Goal: Information Seeking & Learning: Learn about a topic

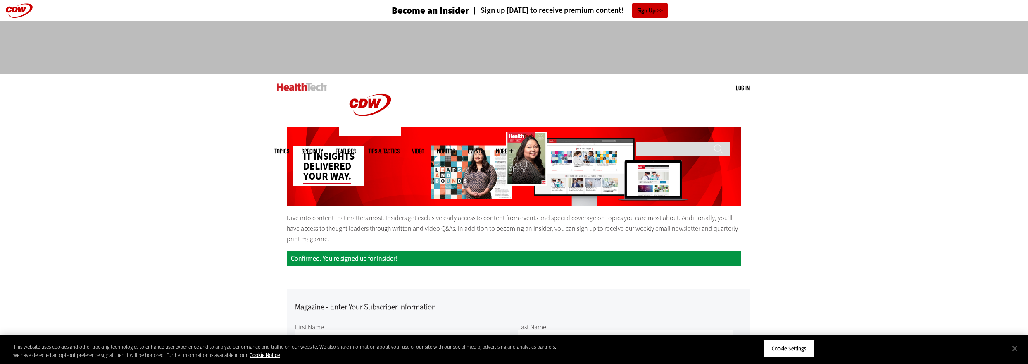
select select "****"
click at [309, 89] on img at bounding box center [302, 87] width 50 height 8
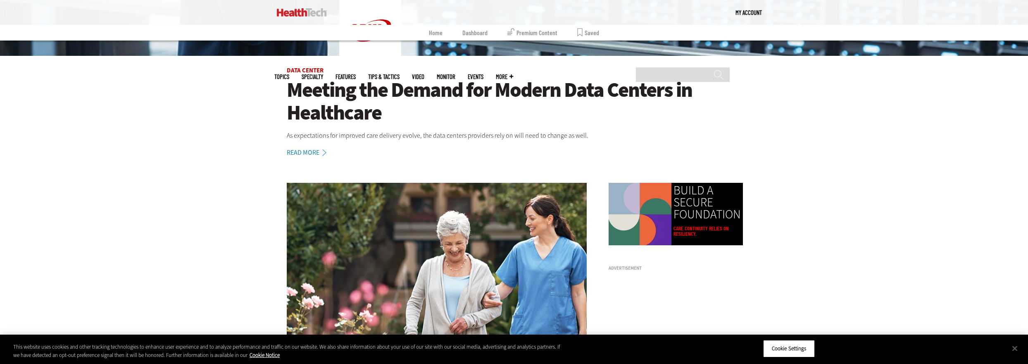
click at [385, 95] on h1 "Meeting the Demand for Modern Data Centers in Healthcare" at bounding box center [514, 100] width 454 height 45
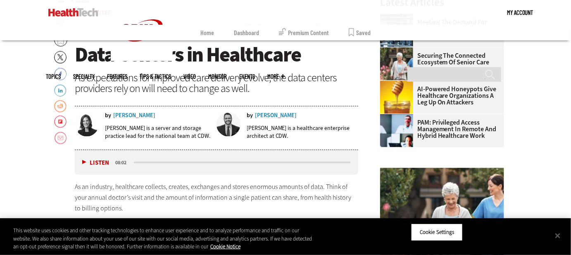
scroll to position [250, 0]
